Goal: Information Seeking & Learning: Learn about a topic

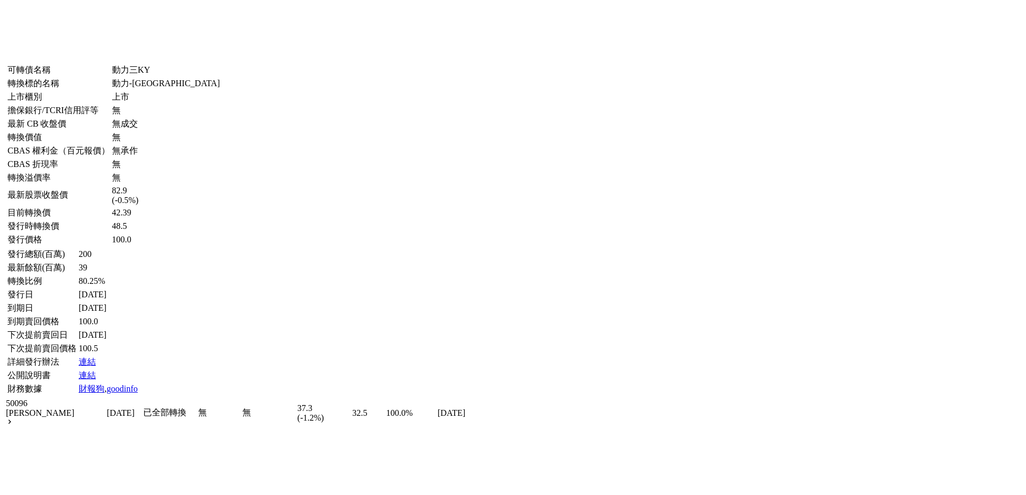
scroll to position [1494, 0]
